Goal: Find specific page/section: Find specific page/section

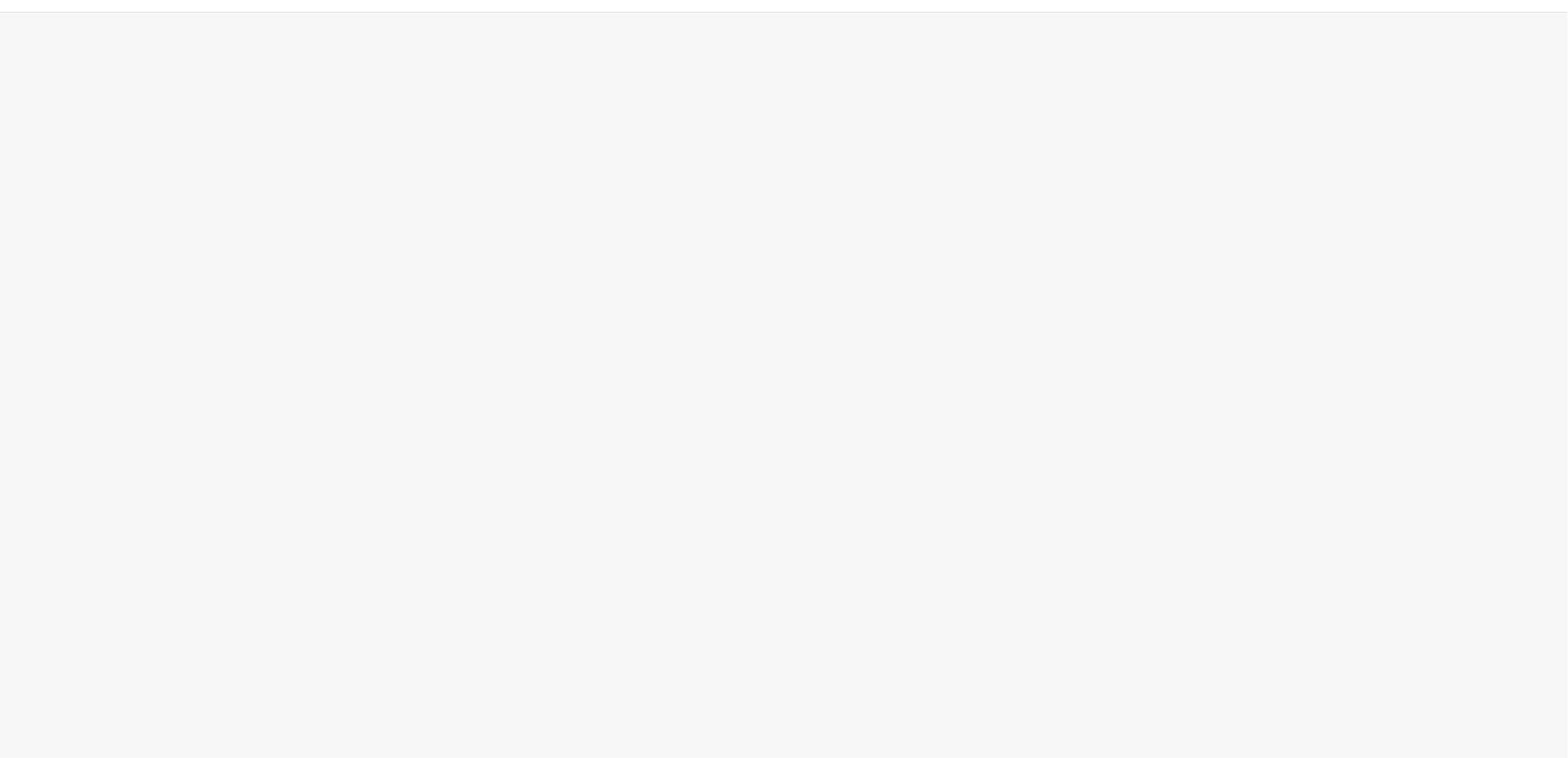
drag, startPoint x: 1487, startPoint y: 39, endPoint x: 1486, endPoint y: 32, distance: 7.1
click at [1487, 39] on div "App Frame" at bounding box center [784, 41] width 1568 height 56
